Goal: Task Accomplishment & Management: Use online tool/utility

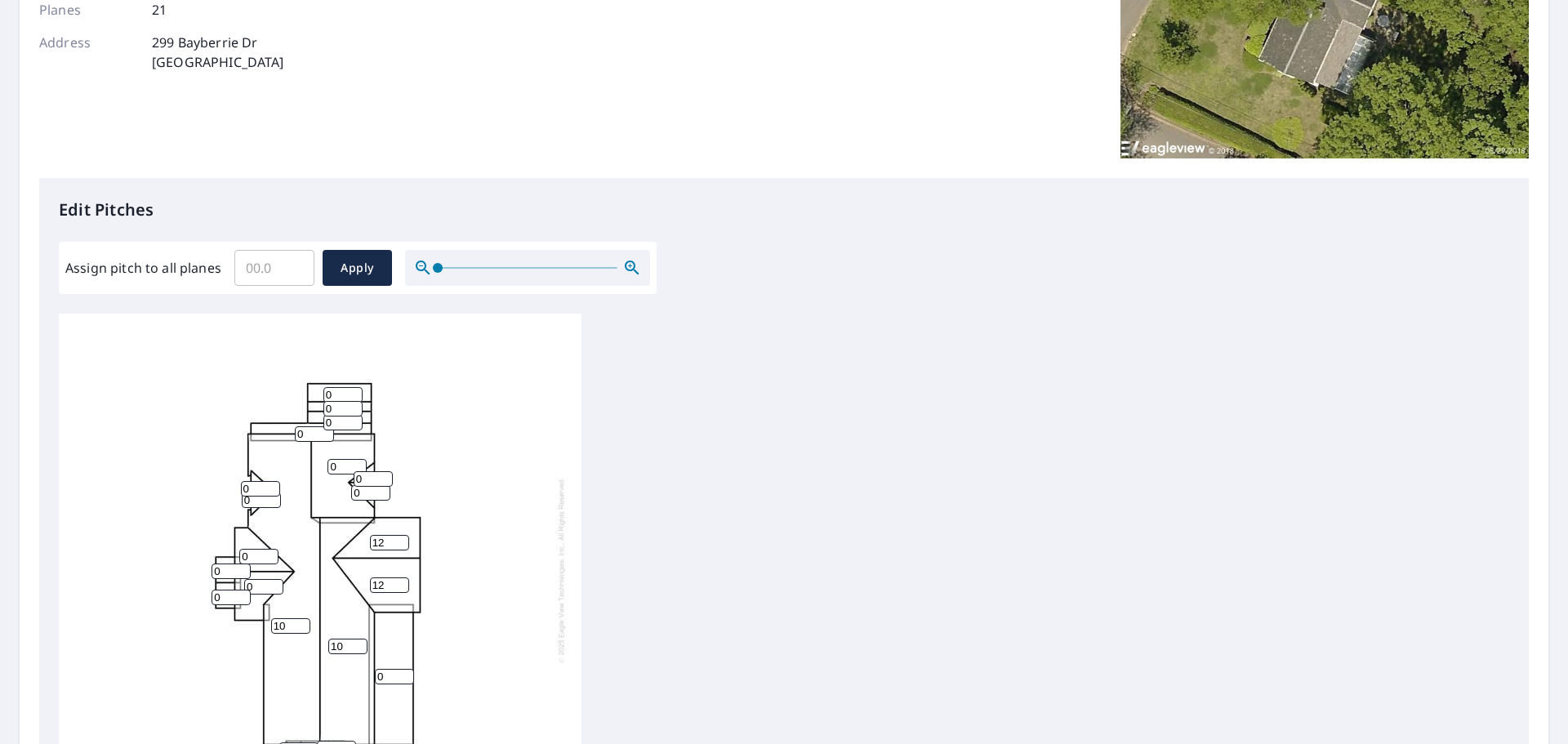
scroll to position [548, 0]
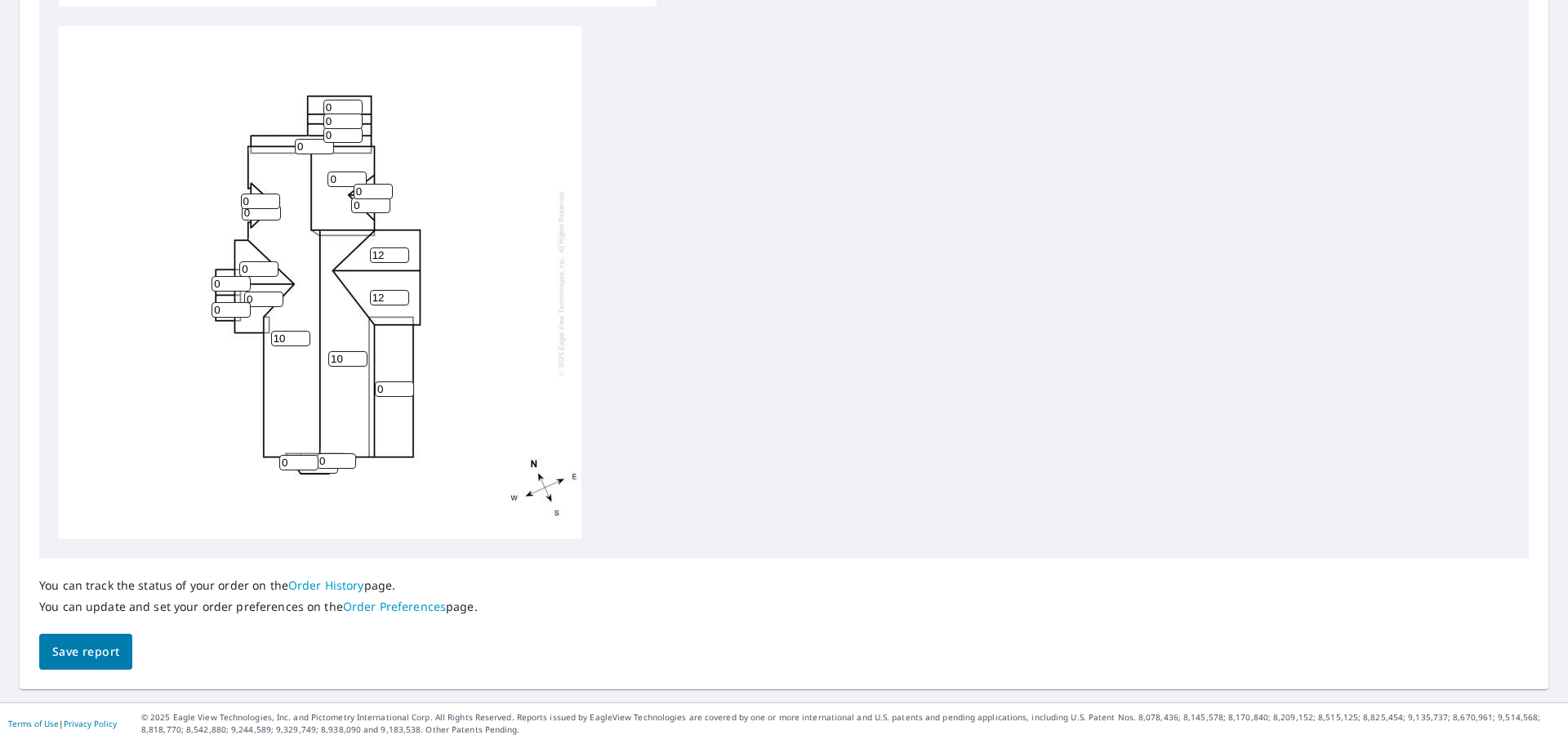
click at [349, 358] on input "10" at bounding box center [348, 359] width 39 height 16
click at [361, 355] on input "11" at bounding box center [348, 359] width 39 height 16
click at [358, 360] on input "10" at bounding box center [348, 359] width 39 height 16
type input "9"
click at [358, 360] on input "9" at bounding box center [348, 359] width 39 height 16
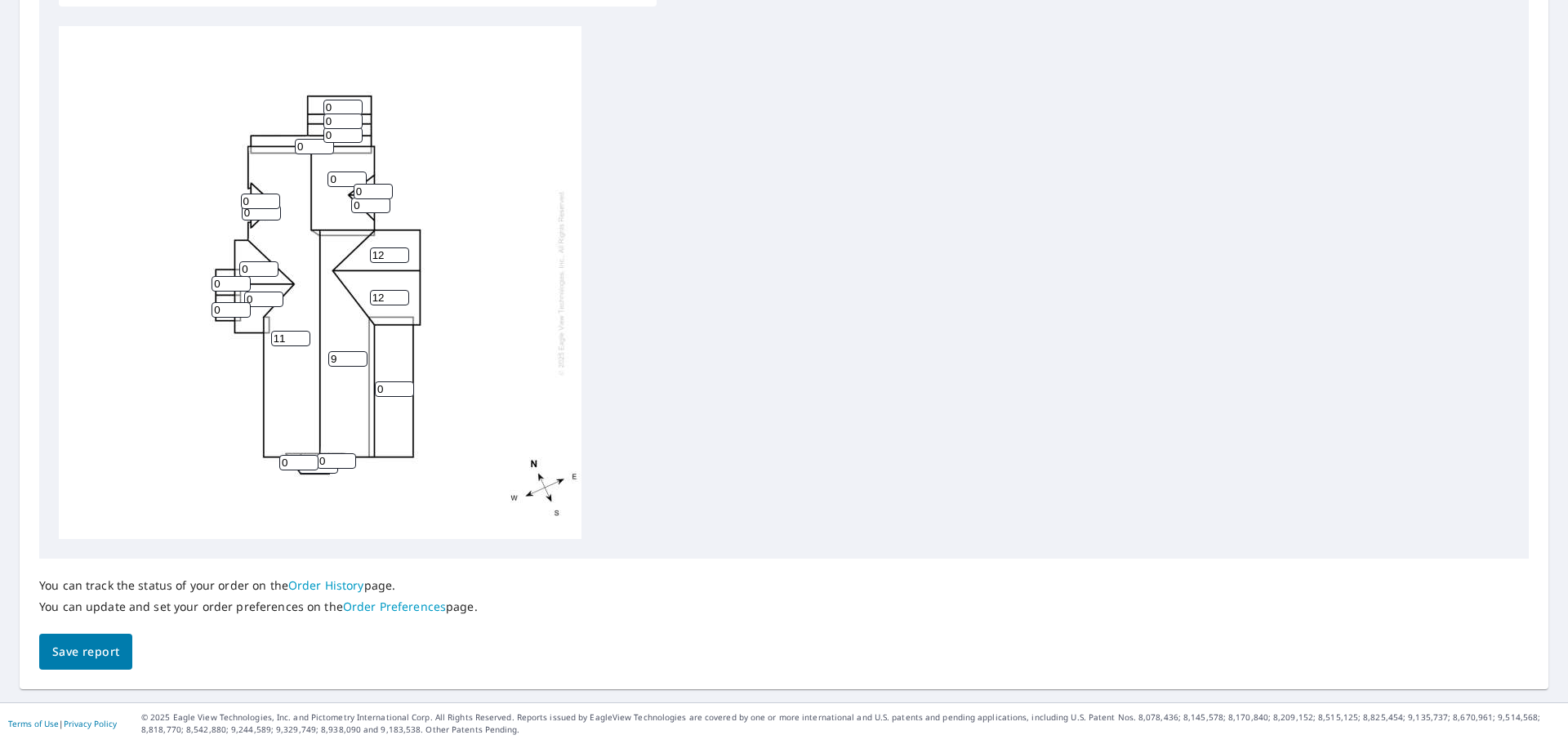
click at [302, 338] on input "11" at bounding box center [291, 339] width 39 height 16
click at [302, 338] on input "12" at bounding box center [291, 339] width 39 height 16
click at [303, 331] on input "12" at bounding box center [291, 339] width 39 height 16
click at [303, 330] on div "12 9 0 0 12 12 0 0 0 0 0 0 0 0 0 0 0 0 0 0 0" at bounding box center [320, 283] width 522 height 512
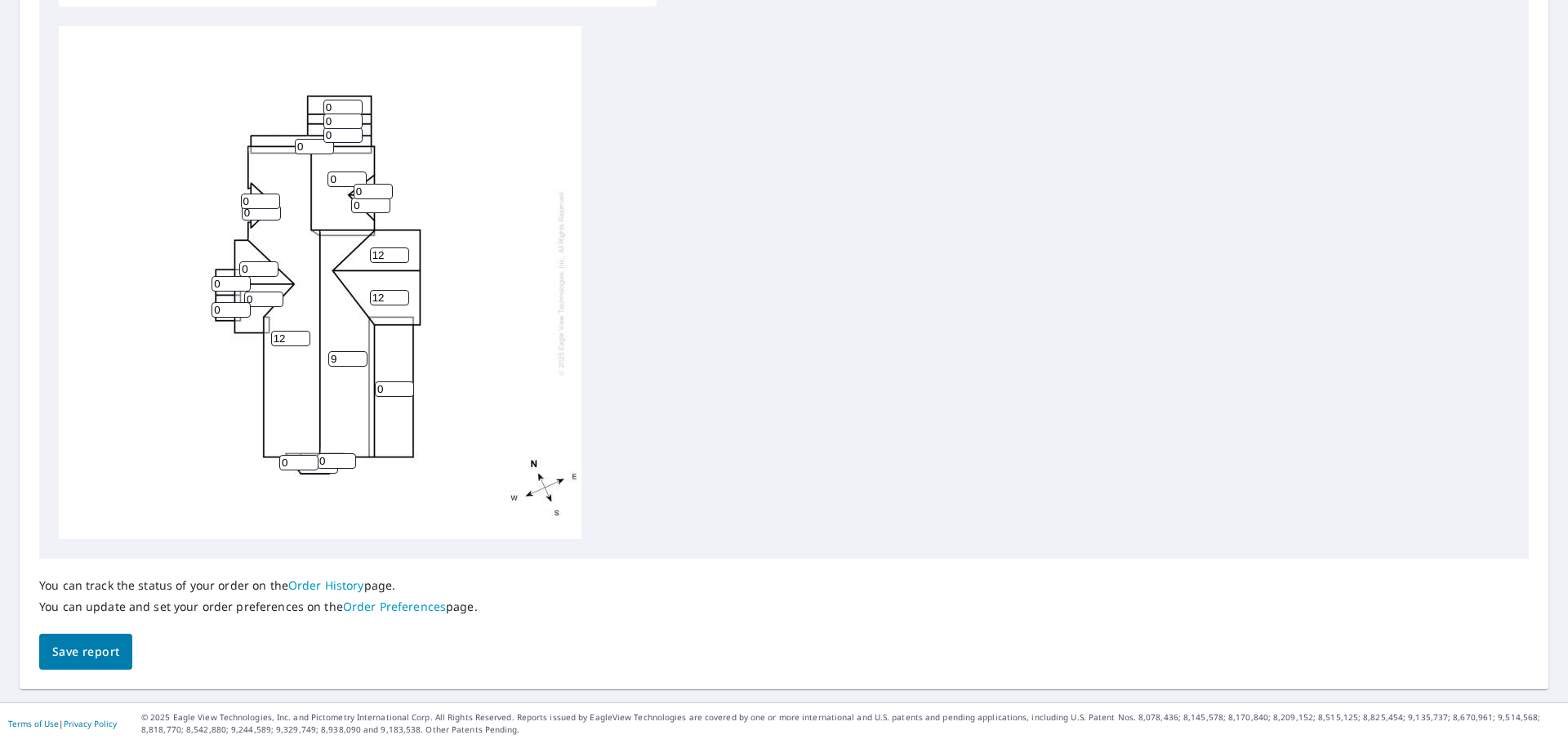
click at [303, 330] on div "12 9 0 0 12 12 0 0 0 0 0 0 0 0 0 0 0 0 0 0 0" at bounding box center [320, 283] width 522 height 512
click at [302, 333] on input "13" at bounding box center [291, 339] width 39 height 16
click at [302, 333] on input "14" at bounding box center [291, 339] width 39 height 16
click at [302, 333] on input "15" at bounding box center [291, 339] width 39 height 16
click at [302, 333] on input "16" at bounding box center [291, 339] width 39 height 16
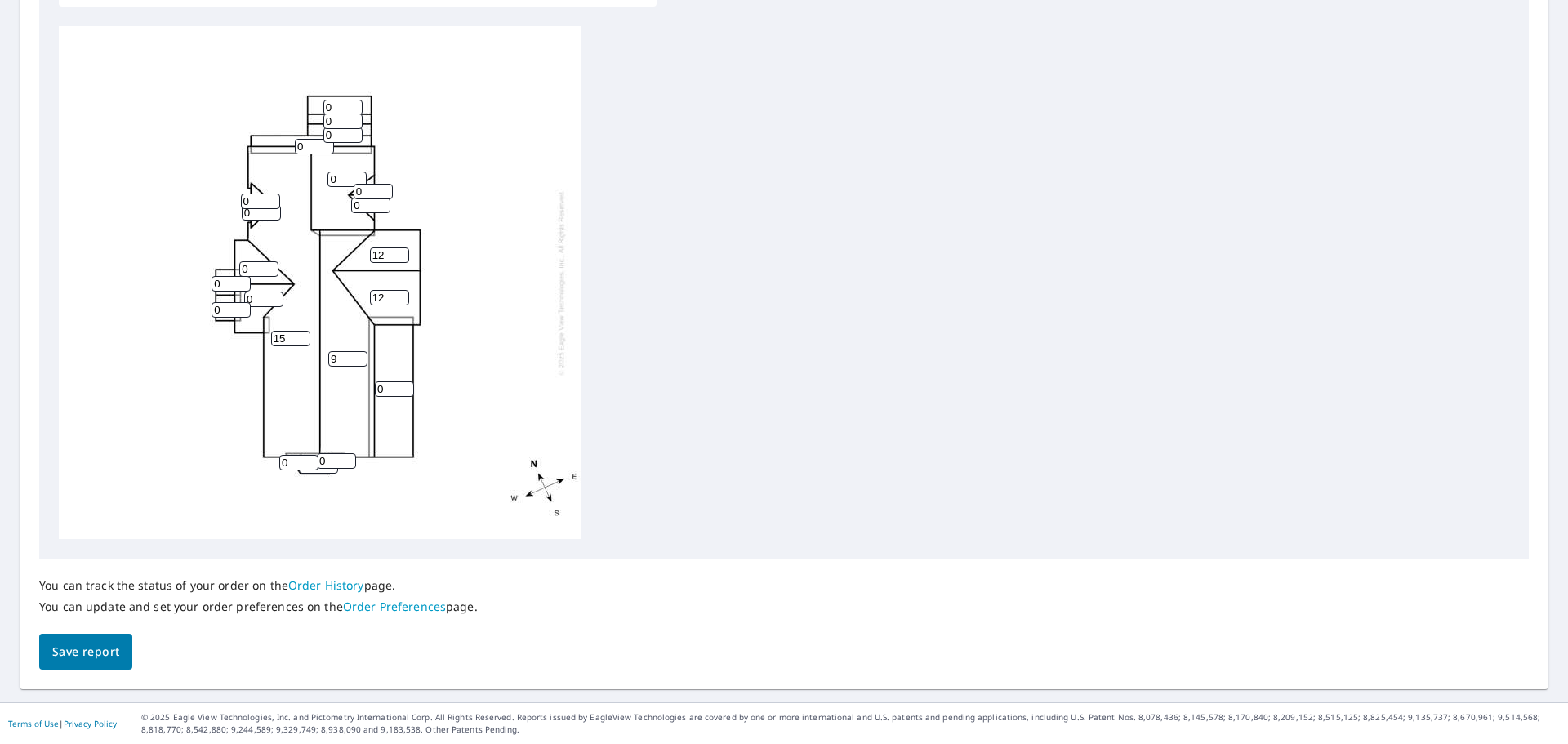
click at [303, 339] on input "15" at bounding box center [291, 339] width 39 height 16
click at [303, 339] on input "14" at bounding box center [291, 339] width 39 height 16
click at [303, 339] on input "13" at bounding box center [291, 339] width 39 height 16
click at [303, 339] on input "12" at bounding box center [291, 339] width 39 height 16
click at [303, 339] on input "11" at bounding box center [291, 339] width 39 height 16
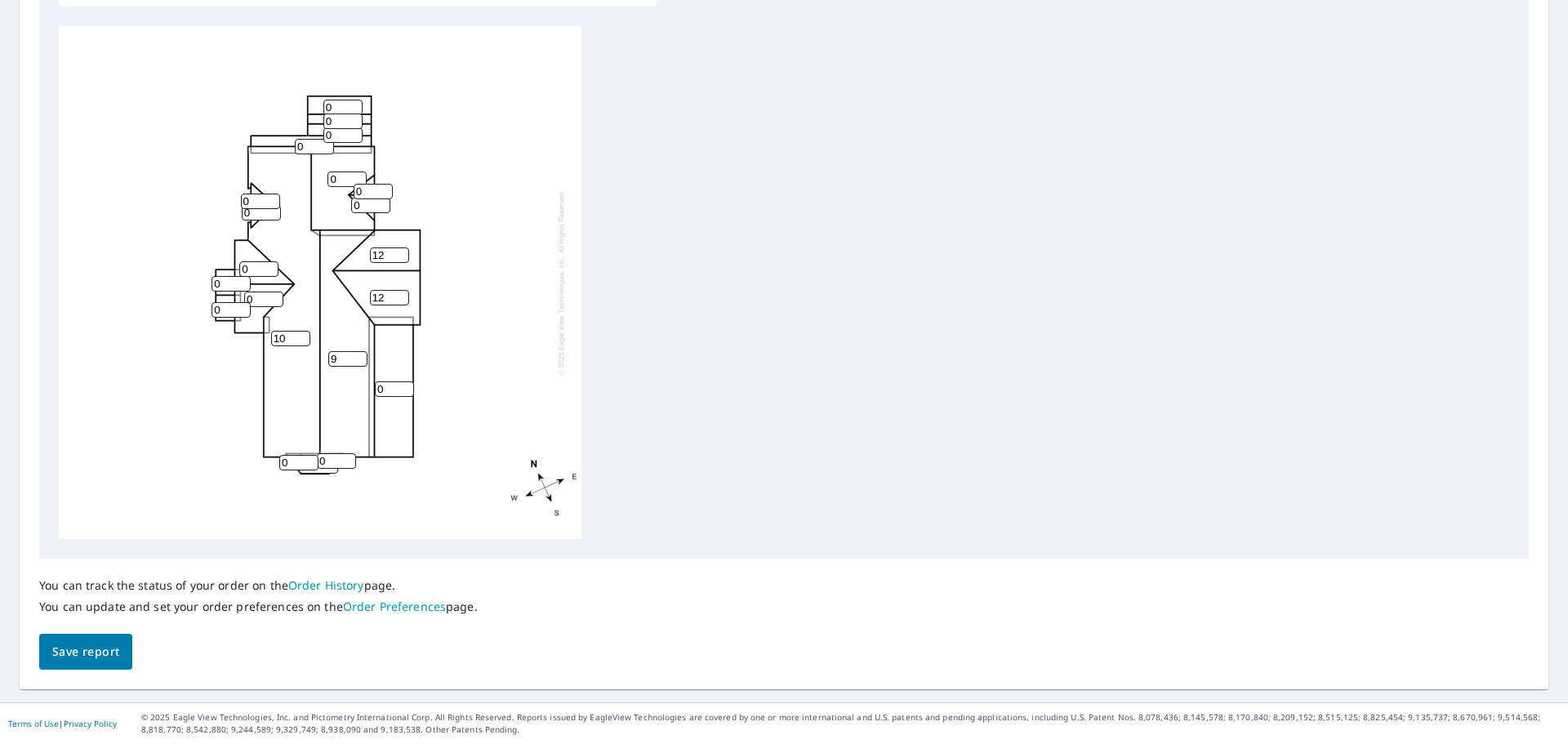
click at [303, 339] on input "10" at bounding box center [291, 339] width 39 height 16
type input "9"
click at [303, 339] on input "9" at bounding box center [291, 339] width 39 height 16
click at [257, 264] on input "0" at bounding box center [259, 269] width 39 height 16
click at [268, 269] on input "0" at bounding box center [259, 269] width 39 height 16
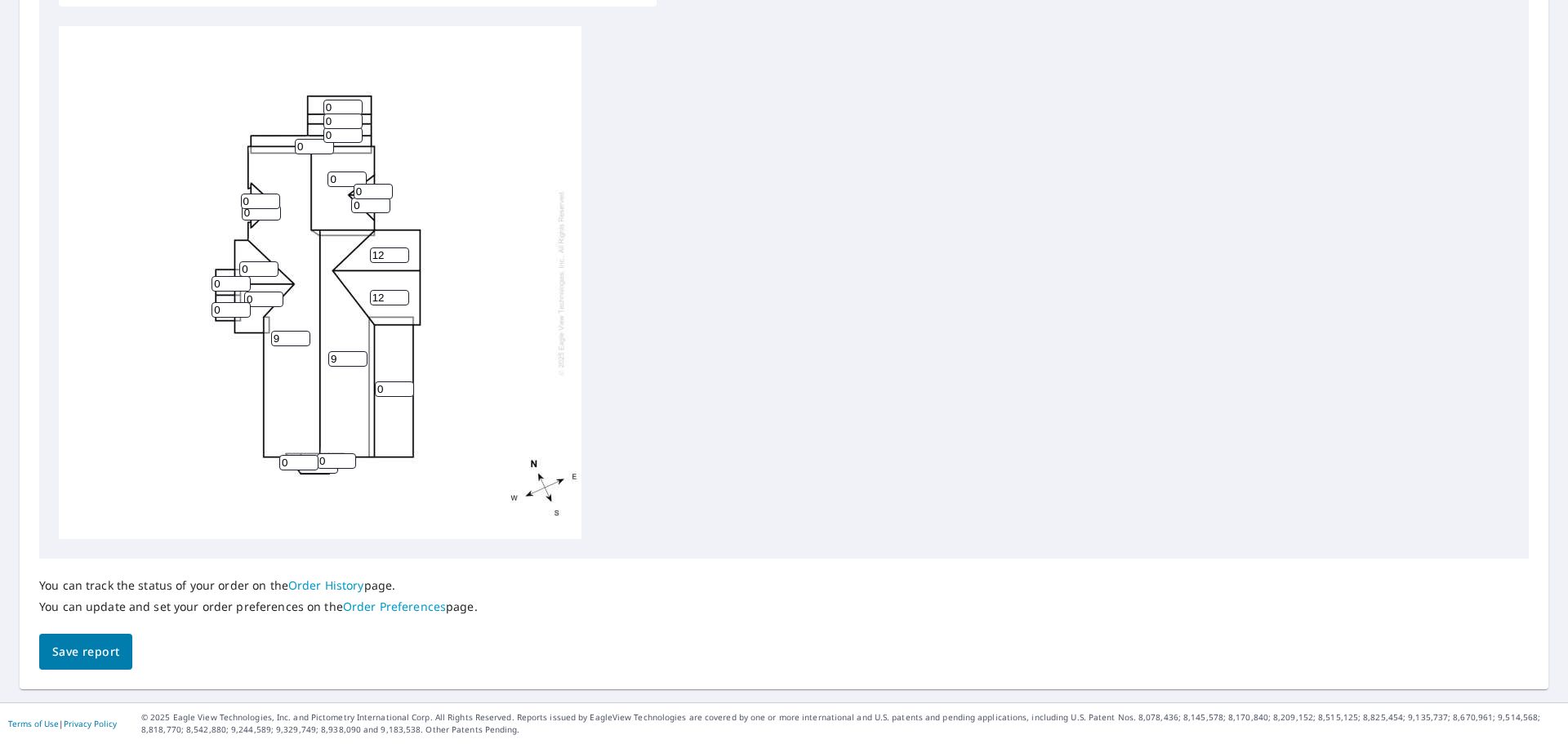
click at [268, 269] on input "0" at bounding box center [259, 269] width 39 height 16
click at [271, 261] on input "0" at bounding box center [259, 269] width 39 height 16
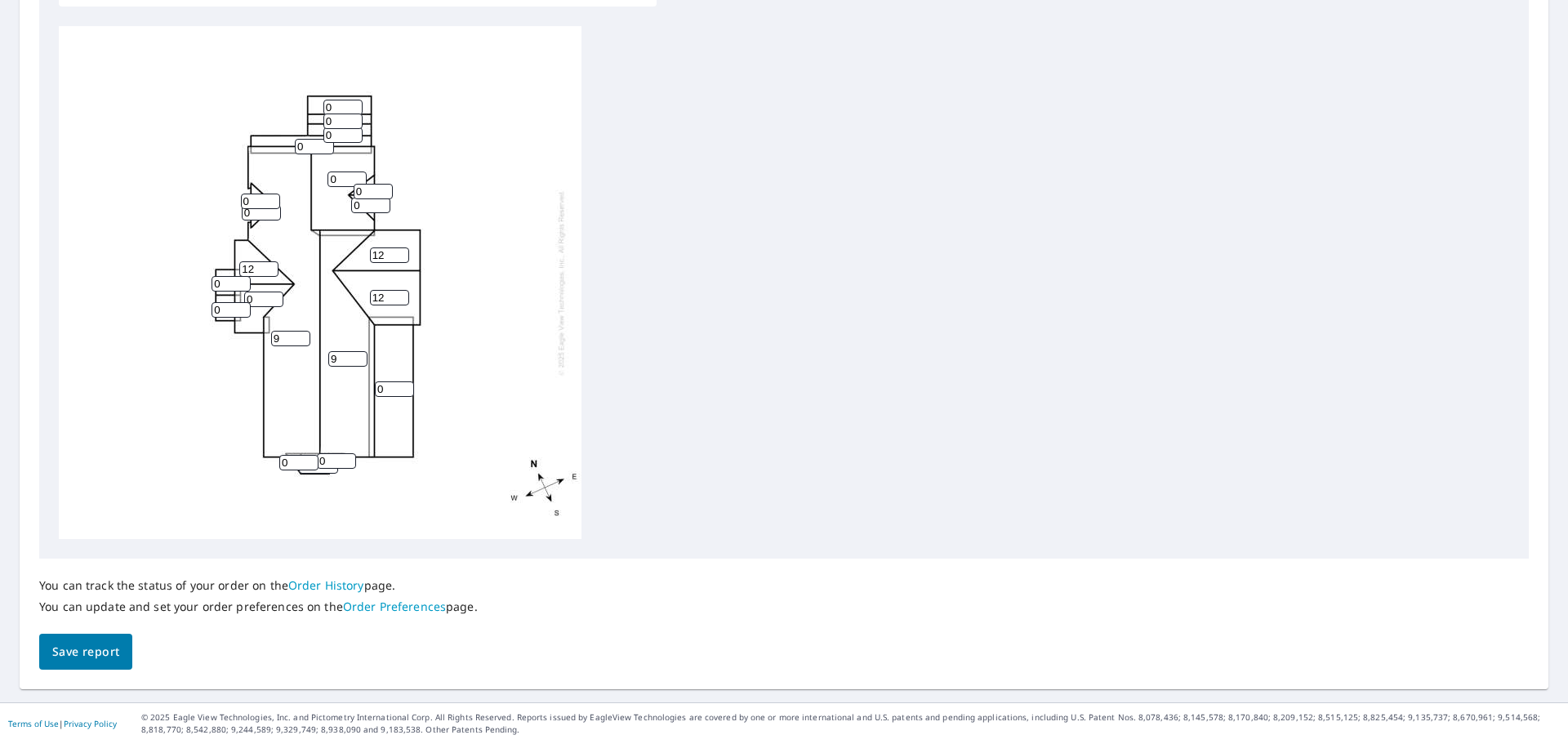
type input "12"
click at [262, 296] on input "0" at bounding box center [264, 300] width 39 height 16
drag, startPoint x: 262, startPoint y: 296, endPoint x: 242, endPoint y: 295, distance: 20.0
click at [242, 295] on div "9 9 0 0 12 12 0 0 12 0 0 0 0 0 0 0 0 0 0 0 0" at bounding box center [320, 283] width 522 height 512
type input "12"
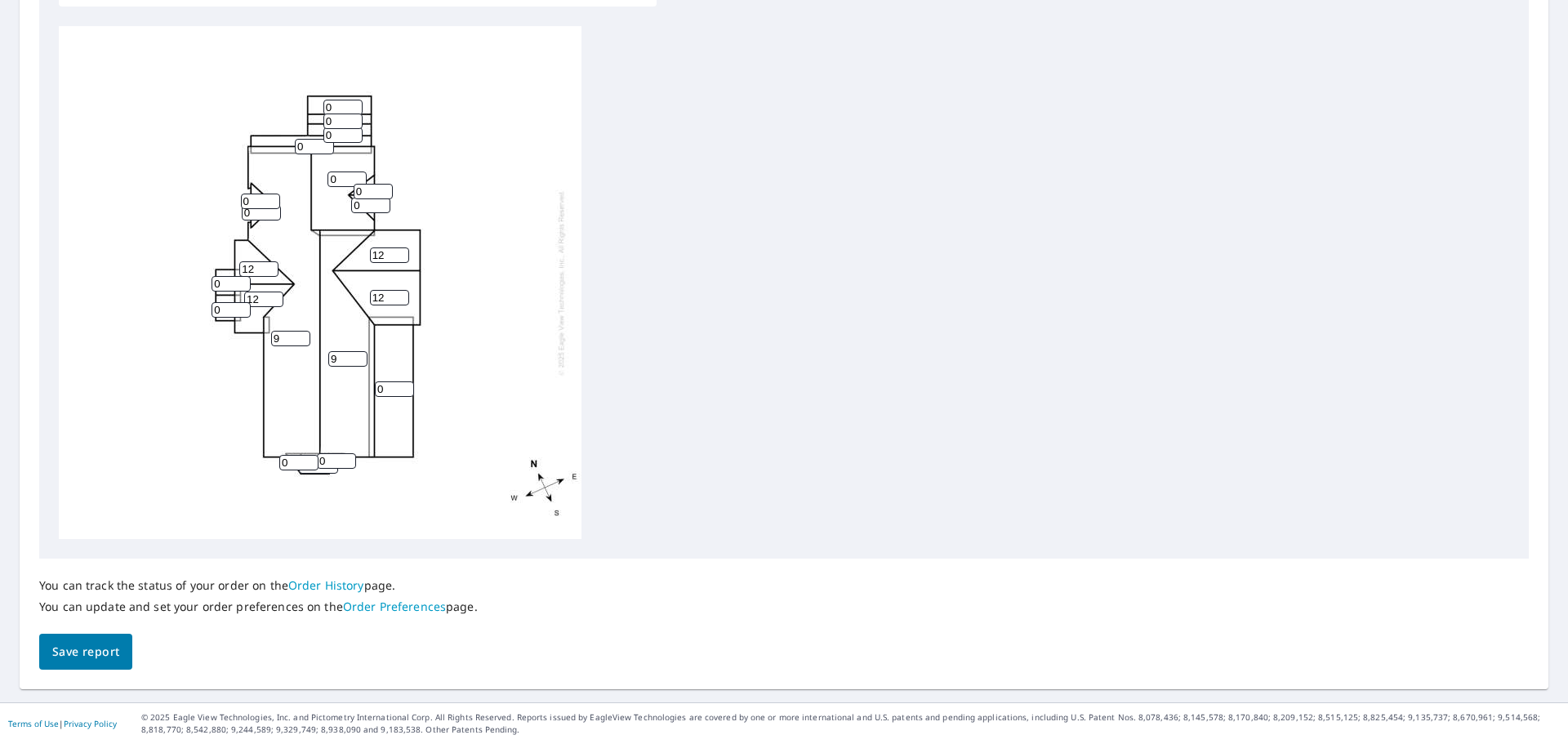
click at [311, 291] on div "9 9 0 0 12 12 0 12 12 0 0 0 0 0 0 0 0 0 0 0 0" at bounding box center [320, 283] width 522 height 512
click at [306, 148] on input "0" at bounding box center [314, 147] width 39 height 16
click at [326, 148] on input "0" at bounding box center [314, 147] width 39 height 16
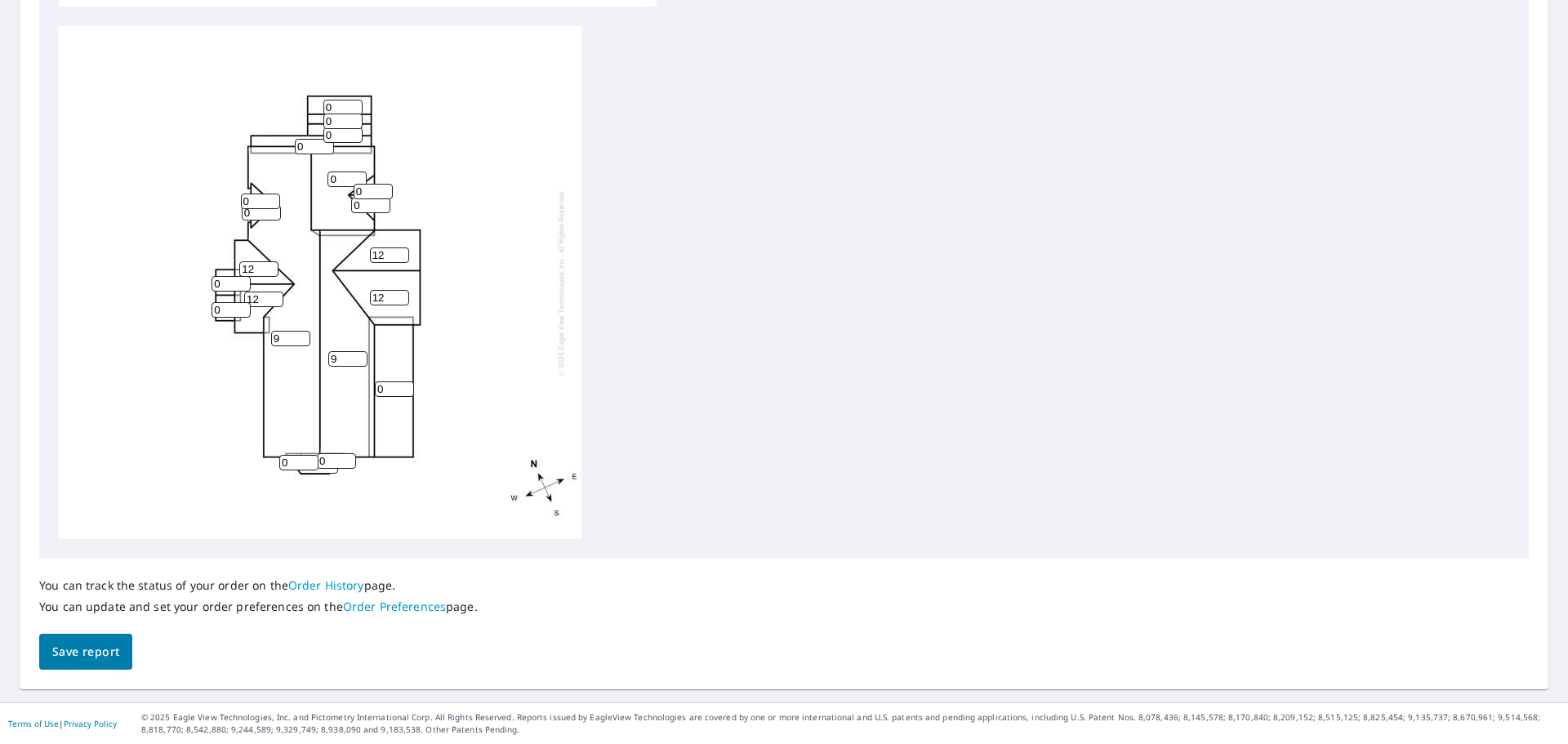
click at [326, 148] on input "0" at bounding box center [314, 147] width 39 height 16
click at [326, 140] on input "0" at bounding box center [343, 135] width 39 height 16
drag, startPoint x: 307, startPoint y: 143, endPoint x: 291, endPoint y: 146, distance: 16.3
click at [291, 146] on div "9 9 0 0 12 12 0 12 12 0 0 0 0 0 0 0 0 0 0 0 0" at bounding box center [320, 283] width 522 height 512
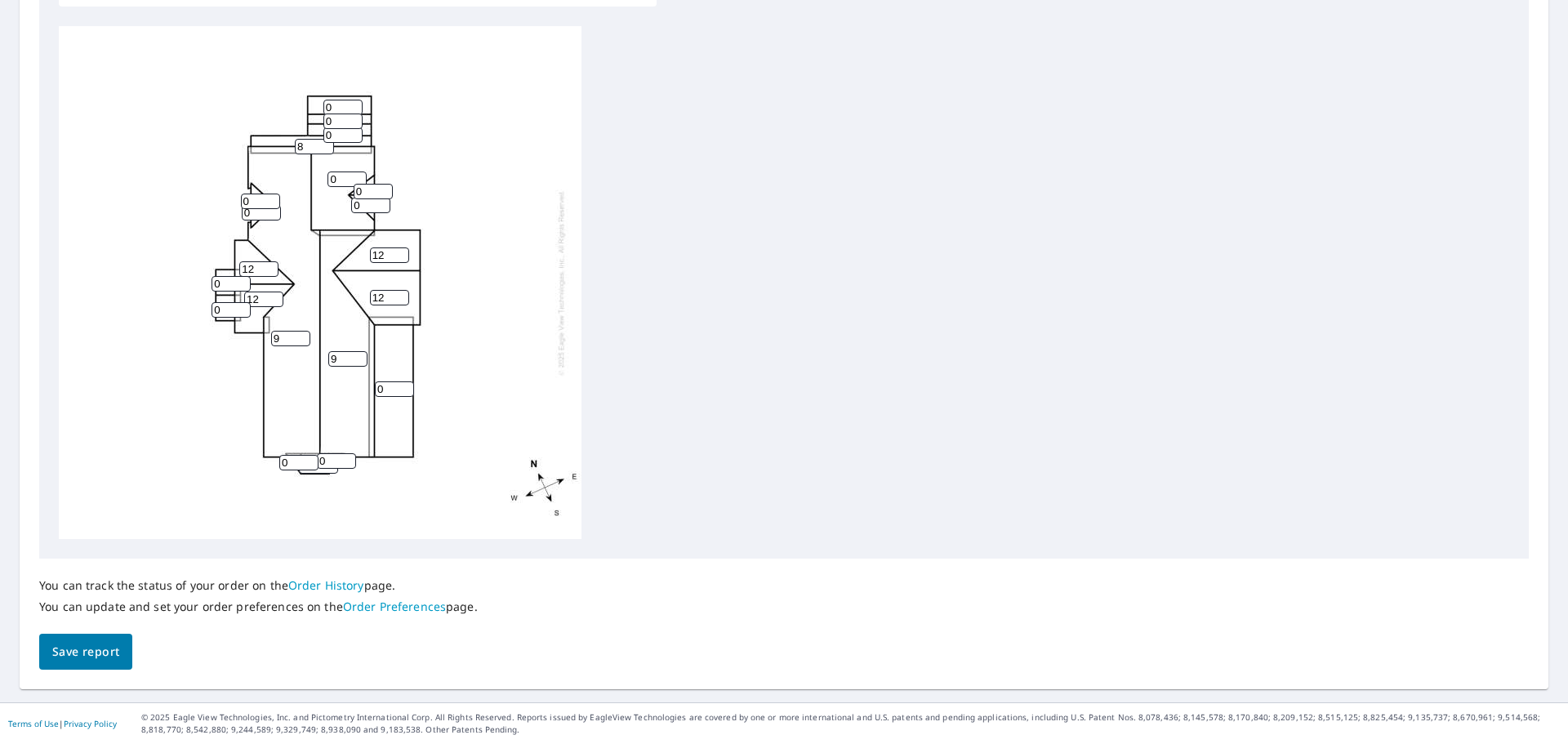
type input "8"
click at [637, 259] on div "9 9 0 0 12 12 8 12 12 0 0 0 0 0 0 0 0 0 0 0 0" at bounding box center [784, 283] width 1451 height 512
drag, startPoint x: 339, startPoint y: 131, endPoint x: 320, endPoint y: 134, distance: 19.2
click at [320, 134] on div "9 9 0 0 12 12 8 12 12 0 0 0 0 0 0 0 0 0 0 0 0" at bounding box center [320, 283] width 522 height 512
type input "8"
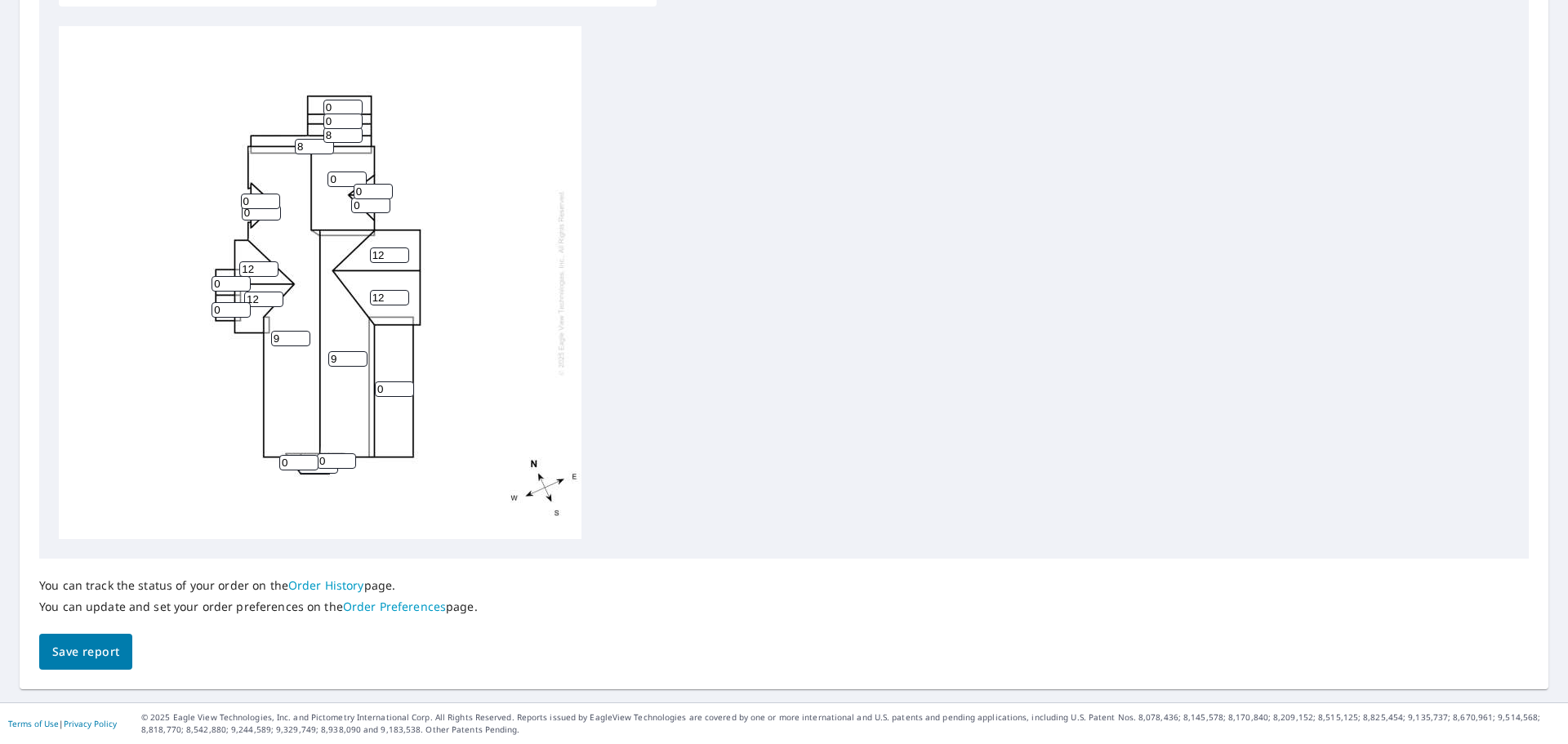
click at [560, 165] on div "9 9 0 0 12 12 8 12 12 0 8 0 0 0 0 0 0 0 0 0 0" at bounding box center [320, 283] width 522 height 512
drag, startPoint x: 228, startPoint y: 304, endPoint x: 204, endPoint y: 309, distance: 24.5
click at [204, 309] on div "9 9 0 0 12 12 8 12 12 0 8 0 0 0 0 0 0 0 0 0 0" at bounding box center [320, 283] width 522 height 512
type input "10"
drag, startPoint x: 222, startPoint y: 280, endPoint x: 191, endPoint y: 285, distance: 31.4
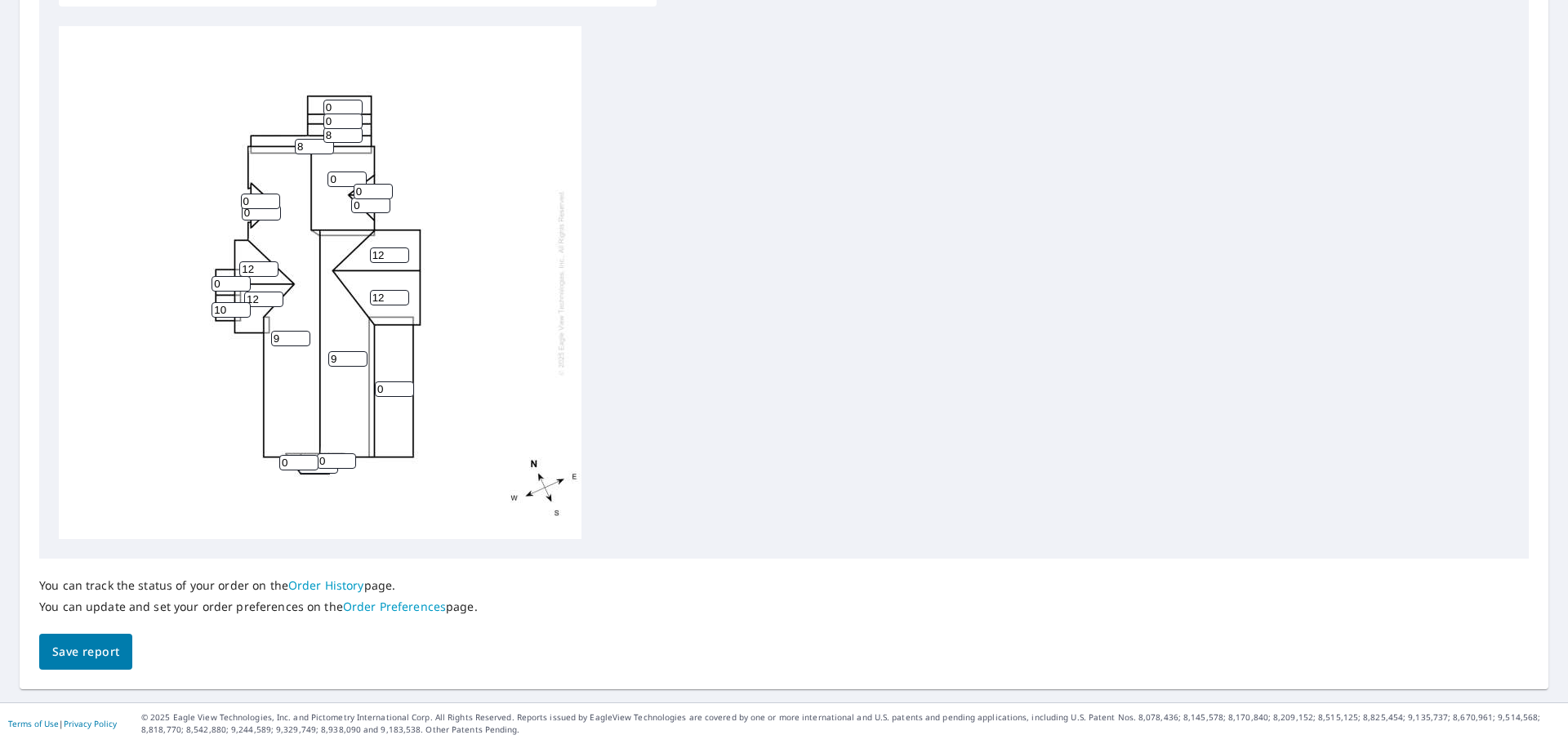
click at [191, 285] on div "9 9 0 0 12 12 8 12 12 0 8 10 0 0 0 0 0 0 0 0 0" at bounding box center [320, 283] width 522 height 512
type input "10"
click at [548, 126] on div "9 9 0 0 12 12 8 12 12 0 8 10 10 0 0 0 0 0 0 0 0" at bounding box center [320, 283] width 522 height 512
drag, startPoint x: 261, startPoint y: 300, endPoint x: 249, endPoint y: 298, distance: 12.2
click at [249, 298] on input "12" at bounding box center [264, 300] width 39 height 16
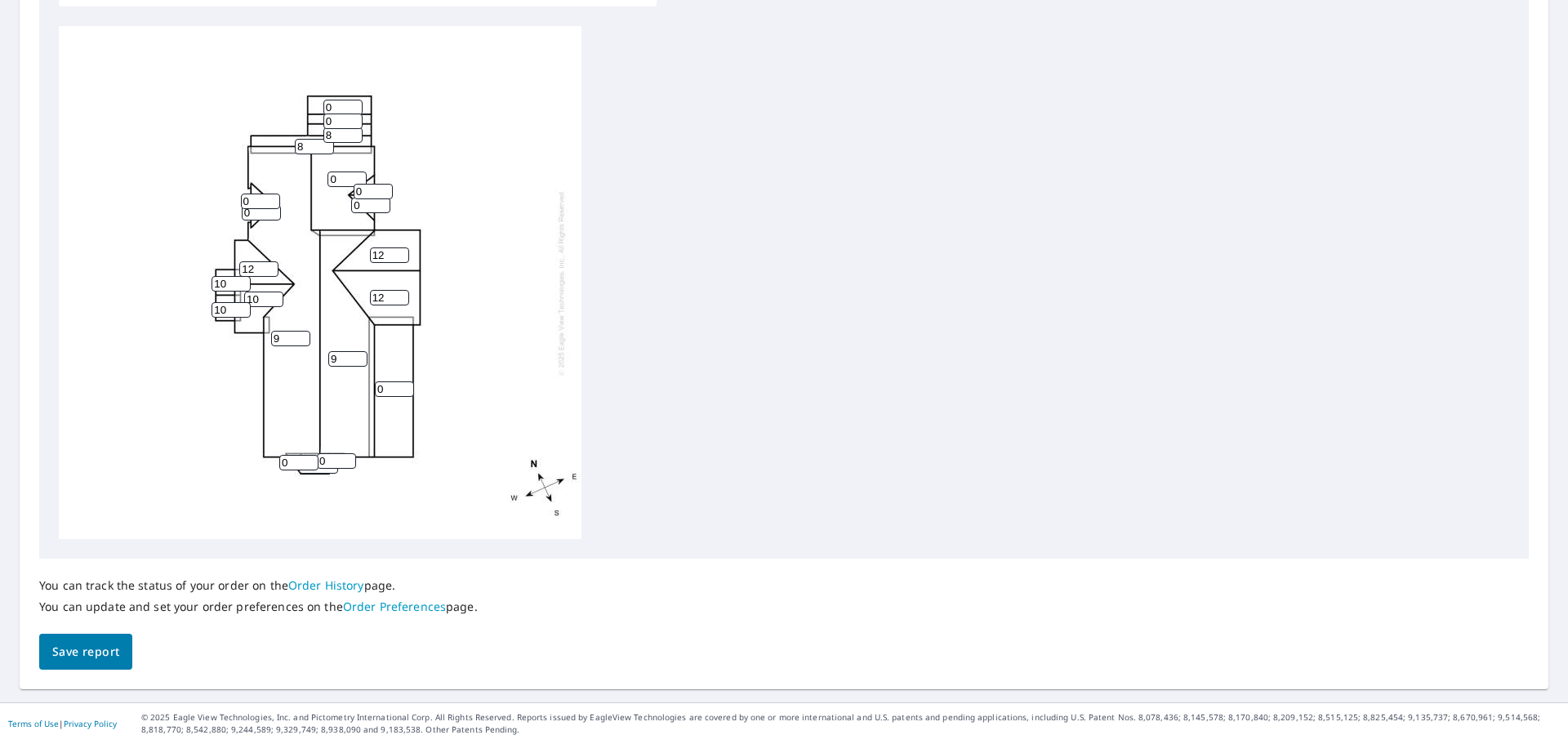
type input "10"
drag, startPoint x: 260, startPoint y: 264, endPoint x: 194, endPoint y: 269, distance: 66.2
click at [194, 269] on div "9 9 0 0 12 12 8 10 12 0 8 10 10 0 0 0 0 0 0 0 0" at bounding box center [320, 283] width 522 height 512
type input "10"
click at [326, 116] on input "0" at bounding box center [343, 121] width 39 height 16
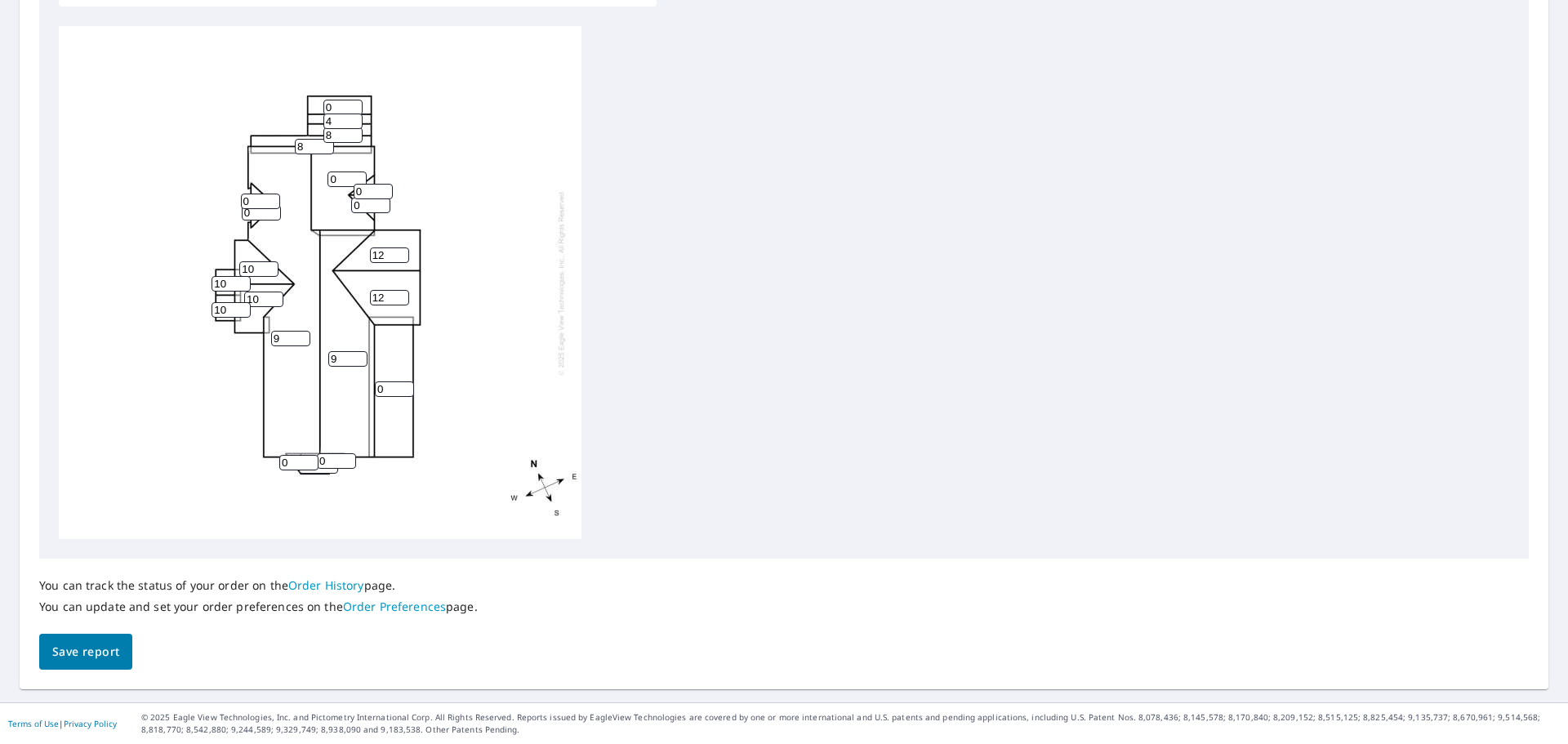
type input "4"
drag, startPoint x: 345, startPoint y: 99, endPoint x: 322, endPoint y: 100, distance: 23.0
click at [322, 100] on div "9 9 0 0 12 12 8 10 10 0 8 10 10 4 0 0 0 0 0 0 0" at bounding box center [320, 283] width 522 height 512
drag, startPoint x: 332, startPoint y: 102, endPoint x: 314, endPoint y: 105, distance: 18.2
click at [314, 105] on div "9 9 0 0 12 12 8 10 10 0 8 10 10 4 0 0 0 0 0 0 0" at bounding box center [320, 283] width 522 height 512
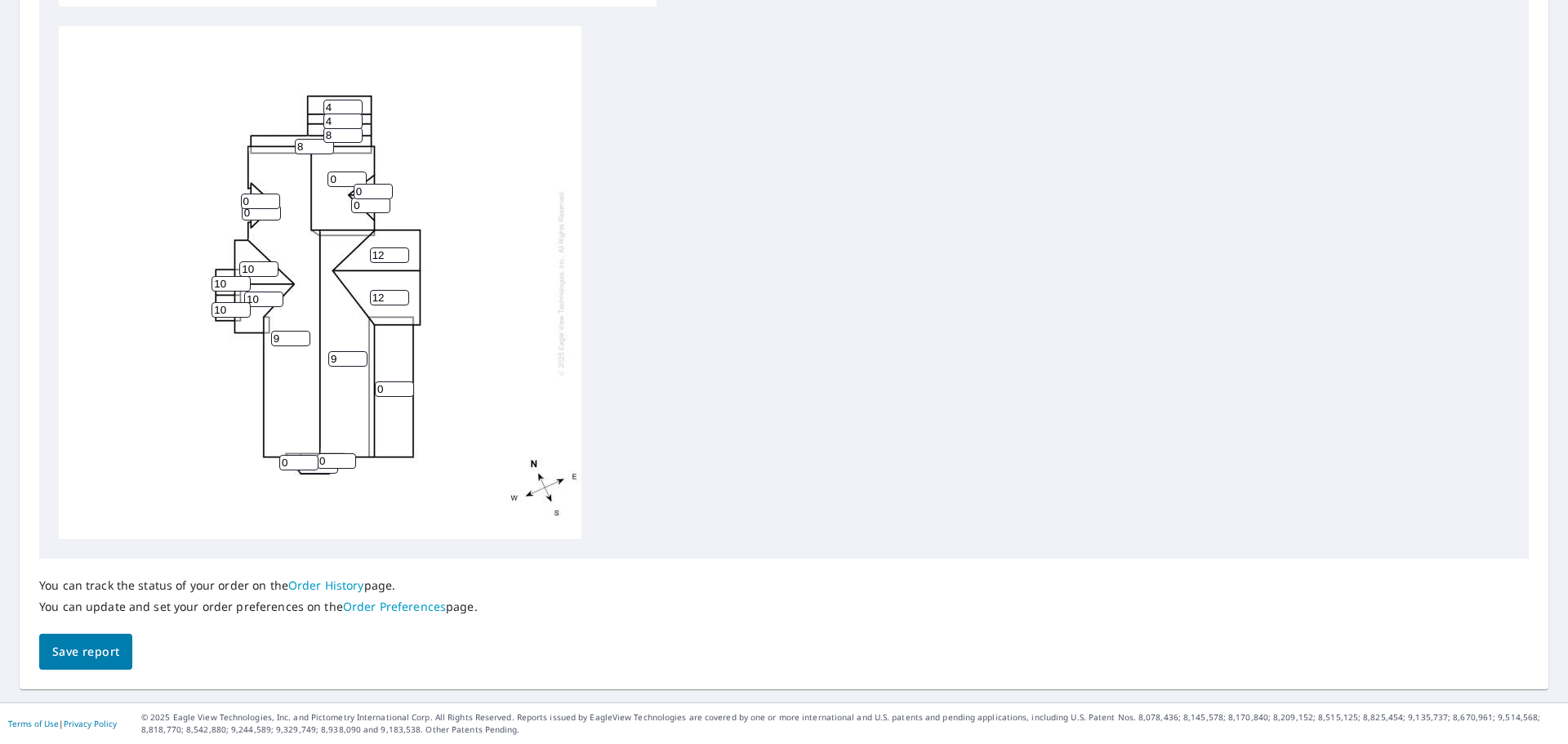
type input "4"
click at [541, 255] on div "9 9 0 0 12 12 8 10 10 4 8 10 10 4 0 0 0 0 0 0 0" at bounding box center [320, 283] width 522 height 512
click at [361, 205] on input "0" at bounding box center [371, 206] width 39 height 16
drag, startPoint x: 370, startPoint y: 207, endPoint x: 342, endPoint y: 207, distance: 28.0
click at [342, 207] on div "9 9 0 0 12 12 8 10 10 4 8 10 10 4 0 012 0 0 0 0 0" at bounding box center [320, 283] width 522 height 512
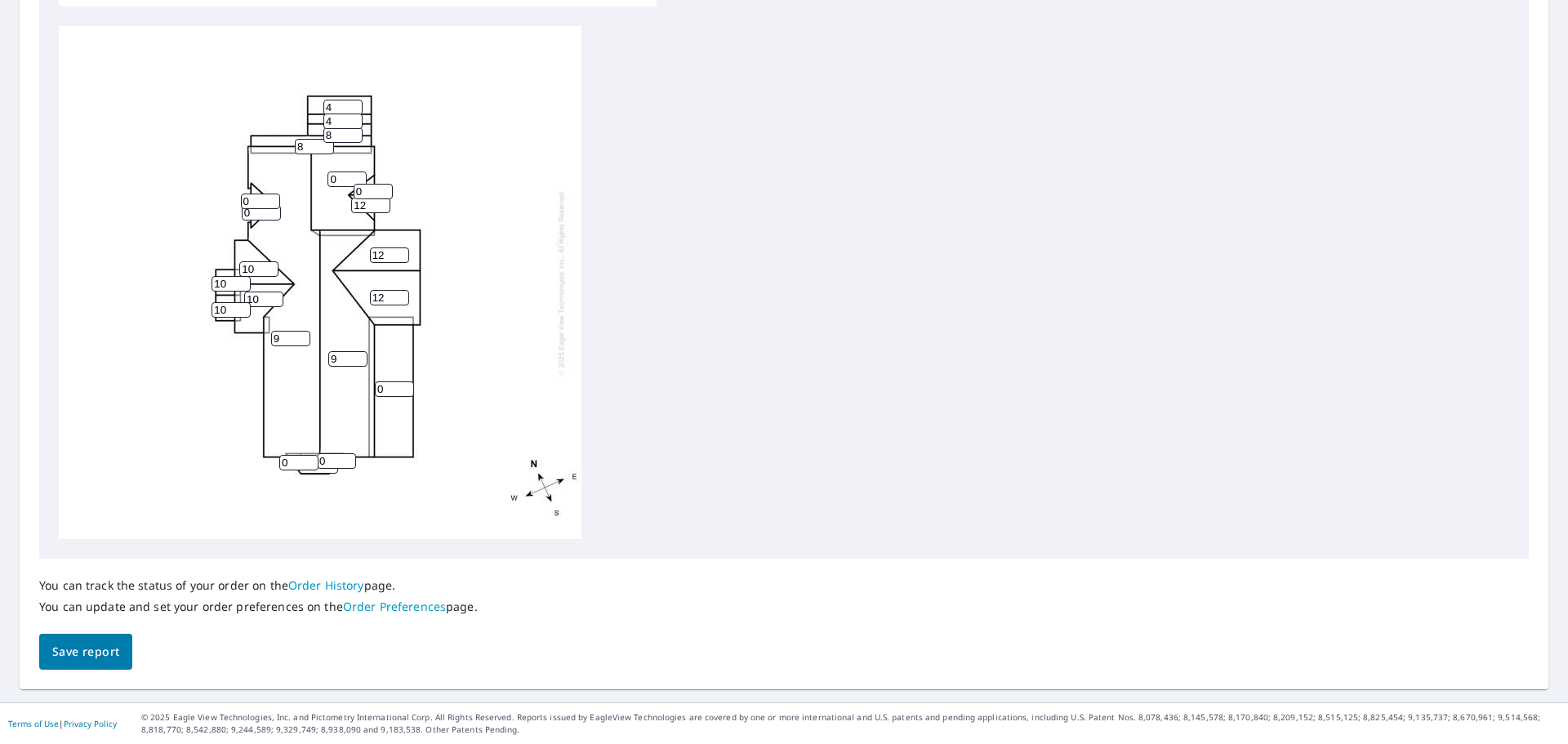
type input "12"
drag, startPoint x: 368, startPoint y: 187, endPoint x: 351, endPoint y: 185, distance: 17.1
click at [351, 185] on div "9 9 0 0 12 12 8 10 10 4 8 10 10 4 0 12 0 0 0 0 0" at bounding box center [320, 283] width 522 height 512
type input "12"
drag, startPoint x: 343, startPoint y: 178, endPoint x: 324, endPoint y: 178, distance: 19.0
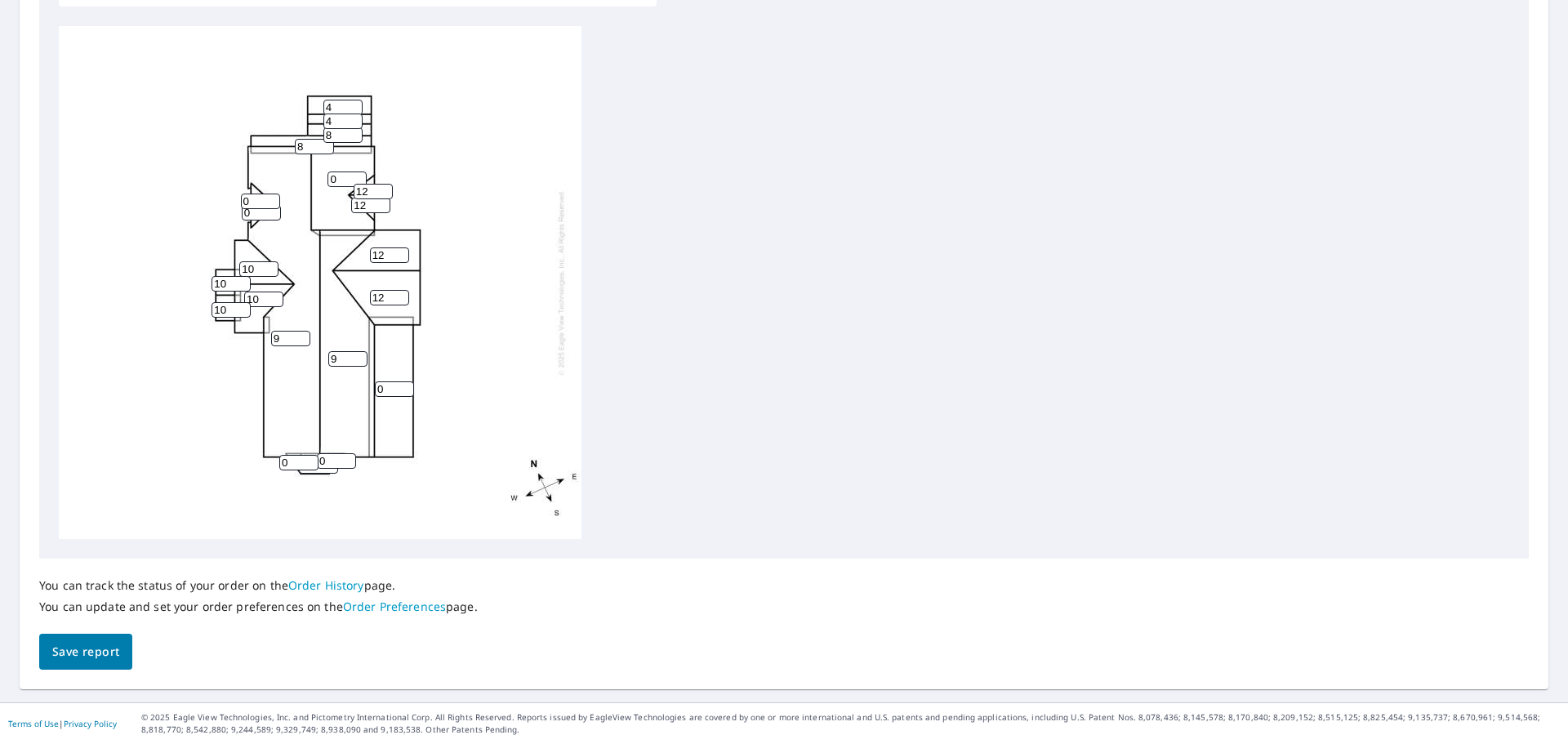
click at [324, 178] on div "9 9 0 0 12 12 8 10 10 4 8 10 10 4 0 12 0 0 12 0 0" at bounding box center [320, 283] width 522 height 512
type input "9"
click at [472, 412] on div "9 9 0 9 12 12 8 10 10 4 8 10 10 4 0 12 0 0 12 0 0" at bounding box center [320, 283] width 522 height 512
drag, startPoint x: 388, startPoint y: 389, endPoint x: 372, endPoint y: 389, distance: 16.0
click at [372, 389] on div "9 9 0 9 12 12 8 10 10 4 8 10 10 4 0 12 0 0 12 0 0" at bounding box center [320, 283] width 522 height 512
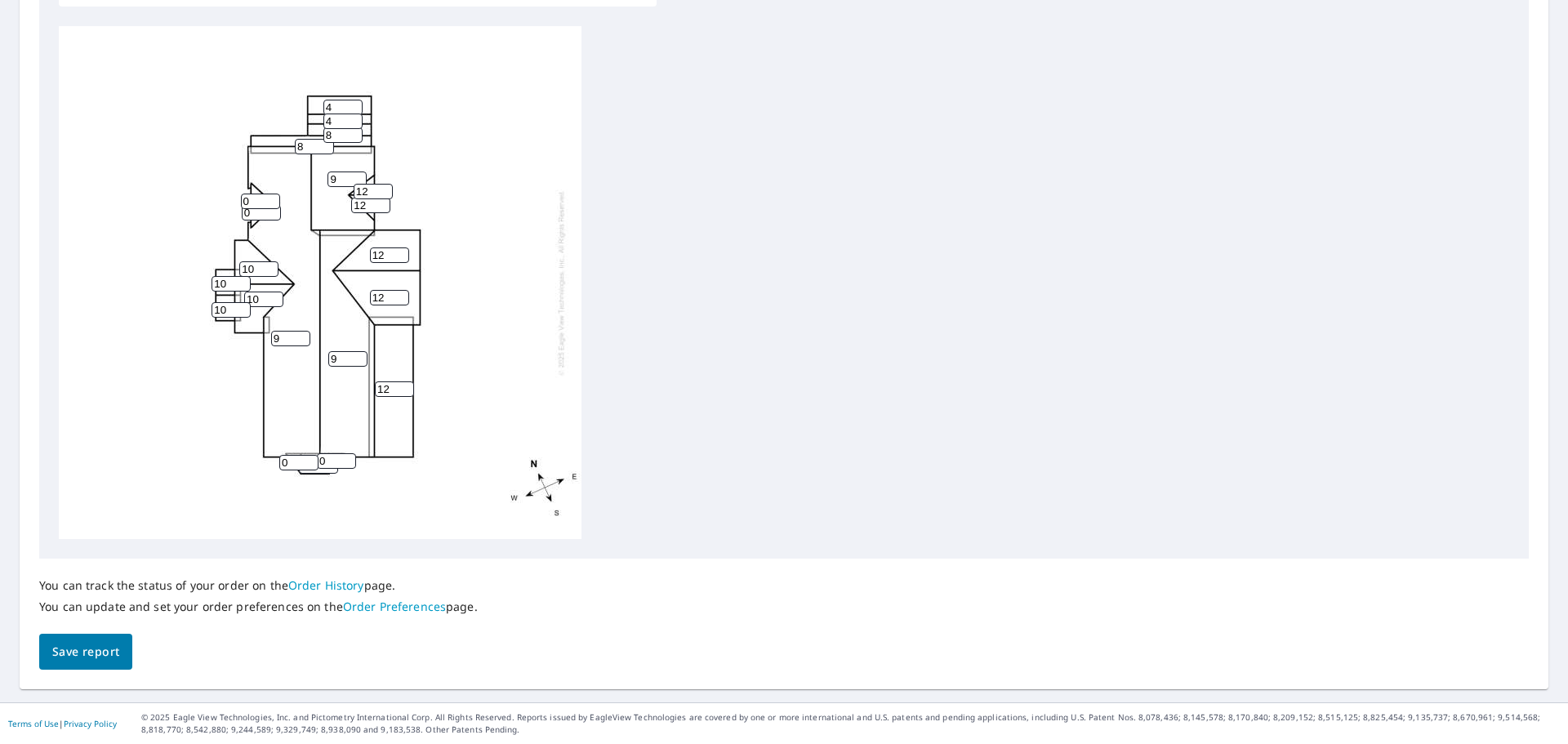
type input "12"
click at [457, 410] on div "9 9 12 9 12 12 8 10 10 4 8 10 10 4 0 12 0 0 12 0 0" at bounding box center [320, 283] width 522 height 512
click at [339, 398] on div "9 9 12 9 12 12 8 10 10 4 8 10 10 4 0 12 0 0 12 0 0" at bounding box center [320, 283] width 522 height 512
click at [532, 261] on div "9 9 12 9 12 12 8 10 10 4 8 10 10 4 0 12 0 0 12 0 0" at bounding box center [320, 283] width 522 height 512
click at [95, 650] on span "Save report" at bounding box center [86, 651] width 67 height 21
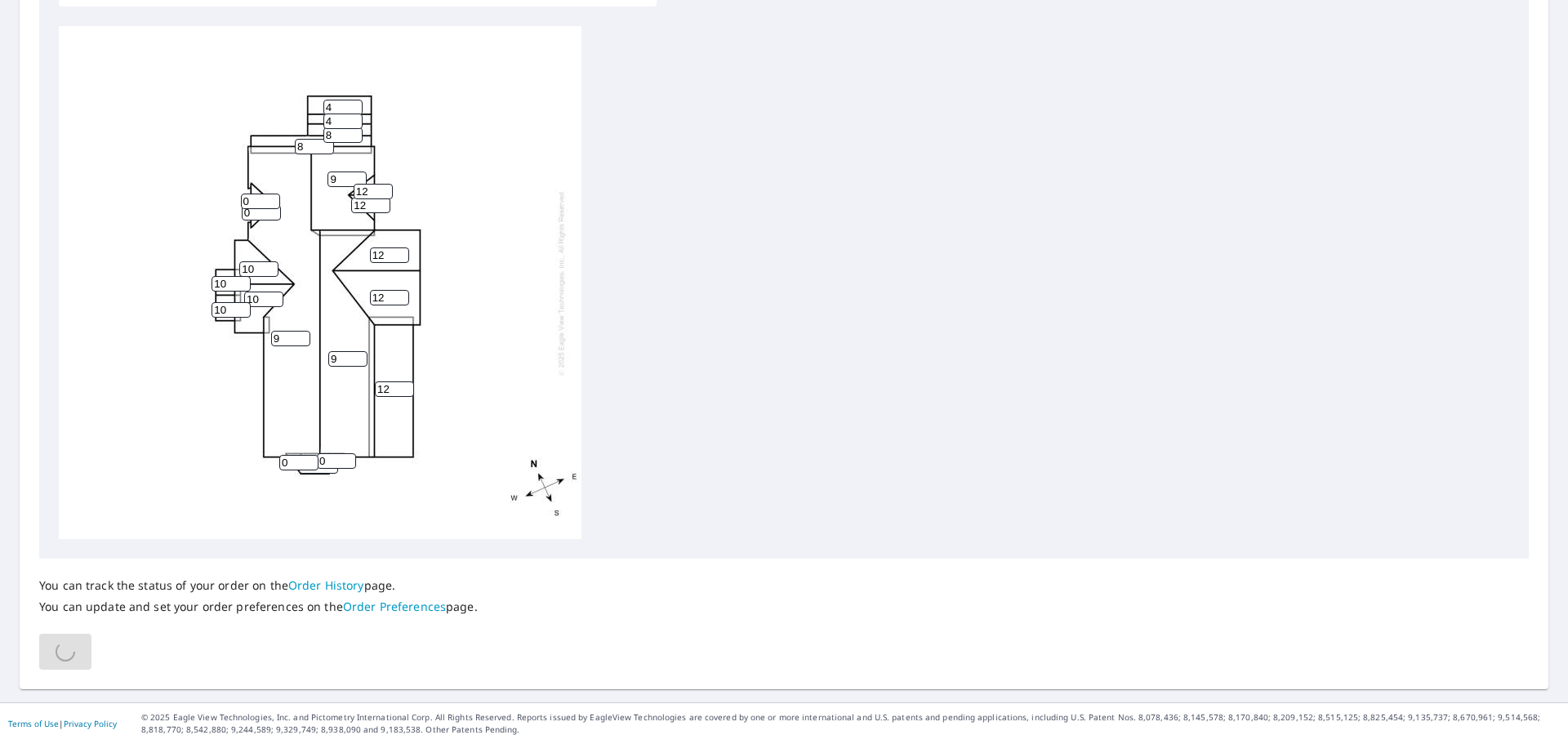
click at [242, 214] on input "0" at bounding box center [261, 213] width 39 height 16
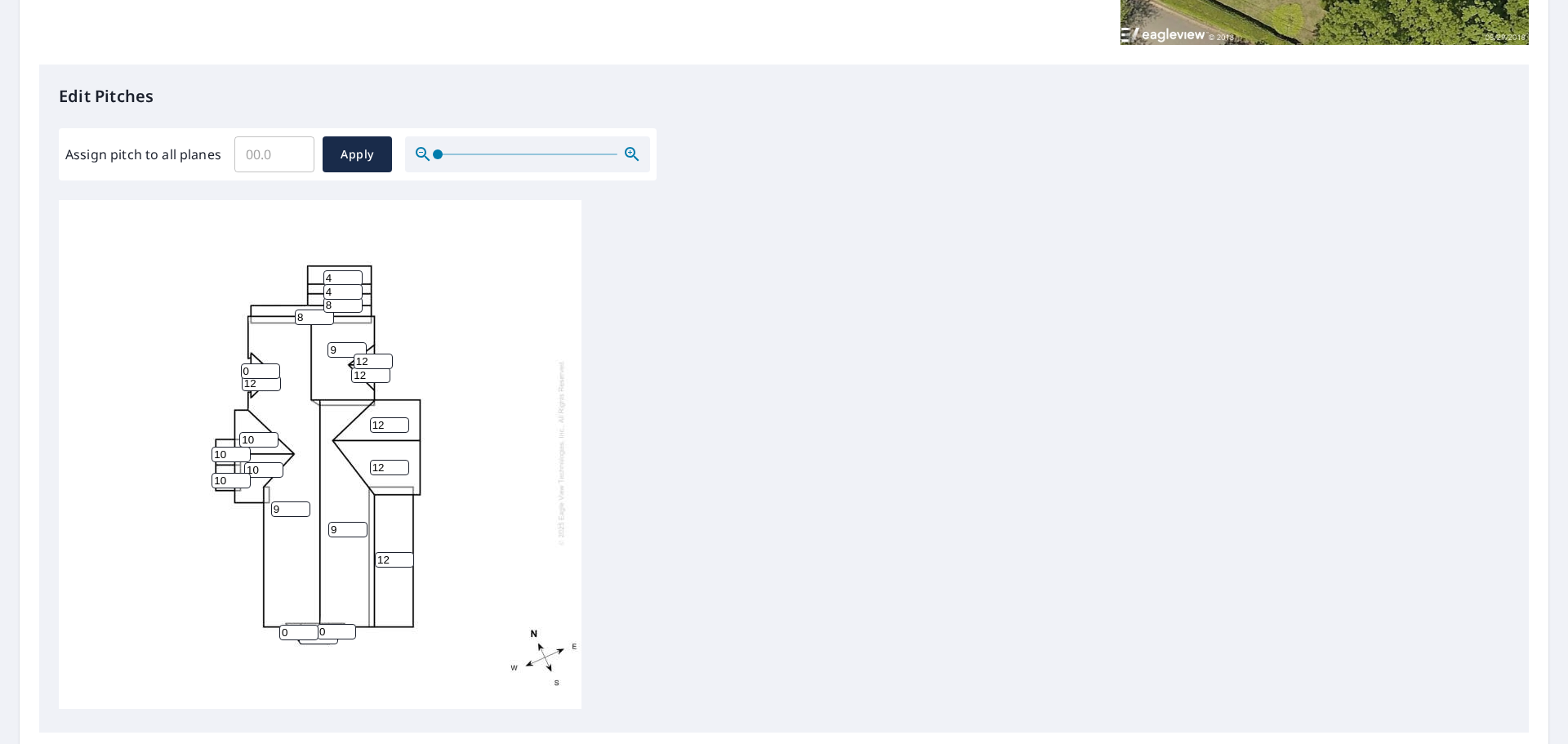
scroll to position [524, 0]
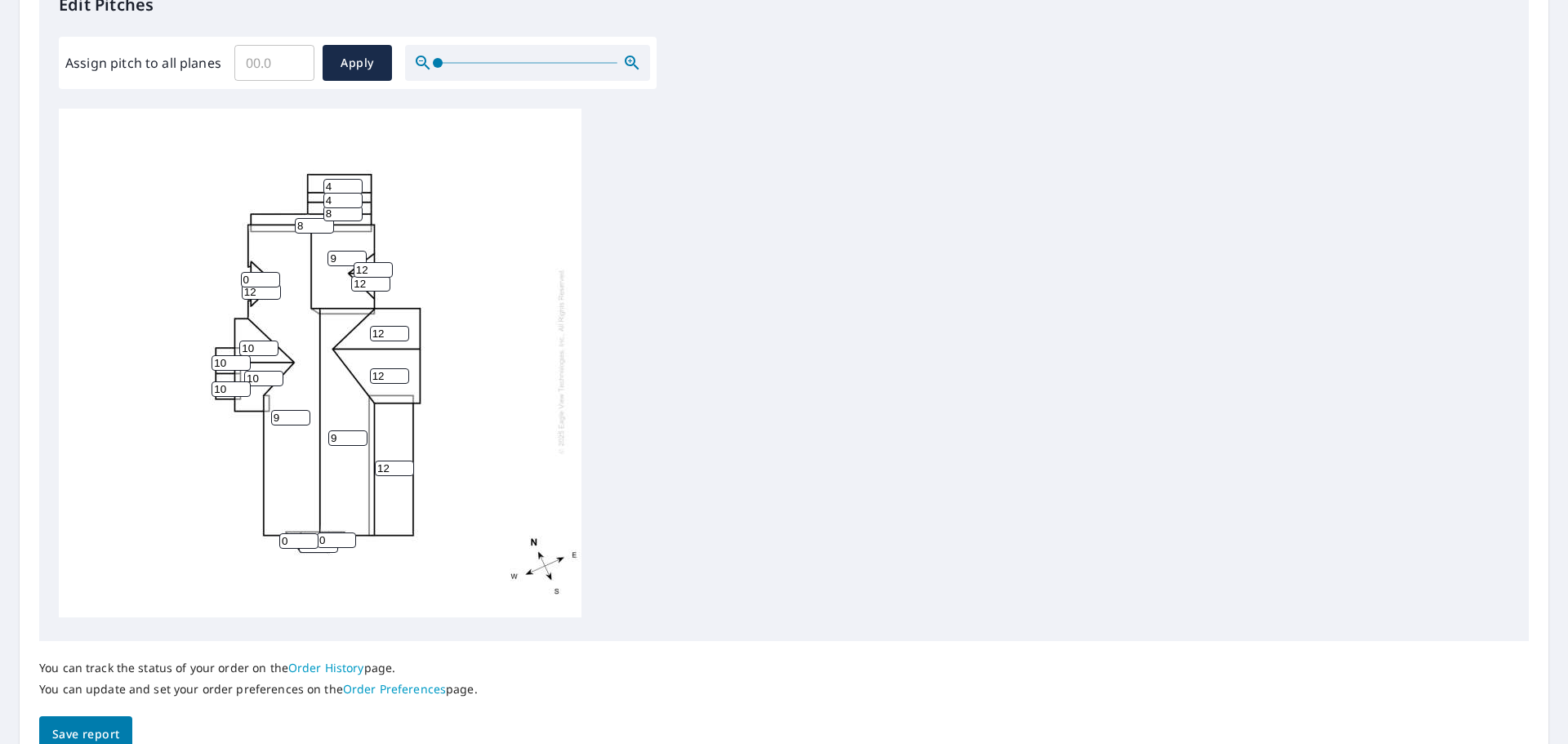
type input "12"
drag, startPoint x: 262, startPoint y: 260, endPoint x: 233, endPoint y: 260, distance: 29.0
click at [233, 260] on div "9 9 12 9 12 12 8 10 10 4 8 10 10 4 0 12 12 0 12 0 0" at bounding box center [320, 361] width 522 height 512
type input "12"
click at [517, 351] on div "9 9 12 9 12 12 8 10 10 4 8 10 10 4 0 12 12 12 12 0 0" at bounding box center [320, 361] width 522 height 512
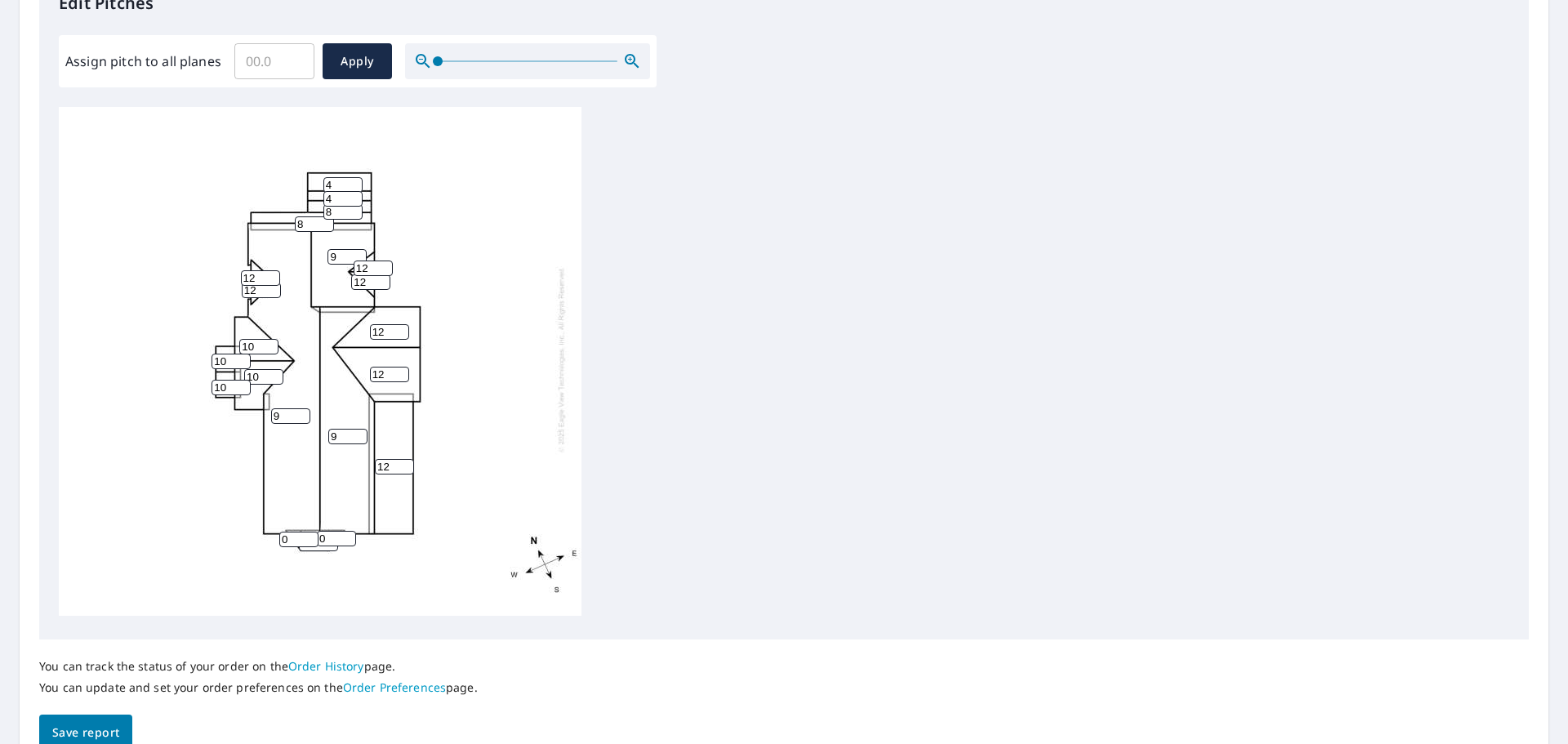
scroll to position [17, 0]
click at [92, 723] on span "Save report" at bounding box center [86, 732] width 67 height 21
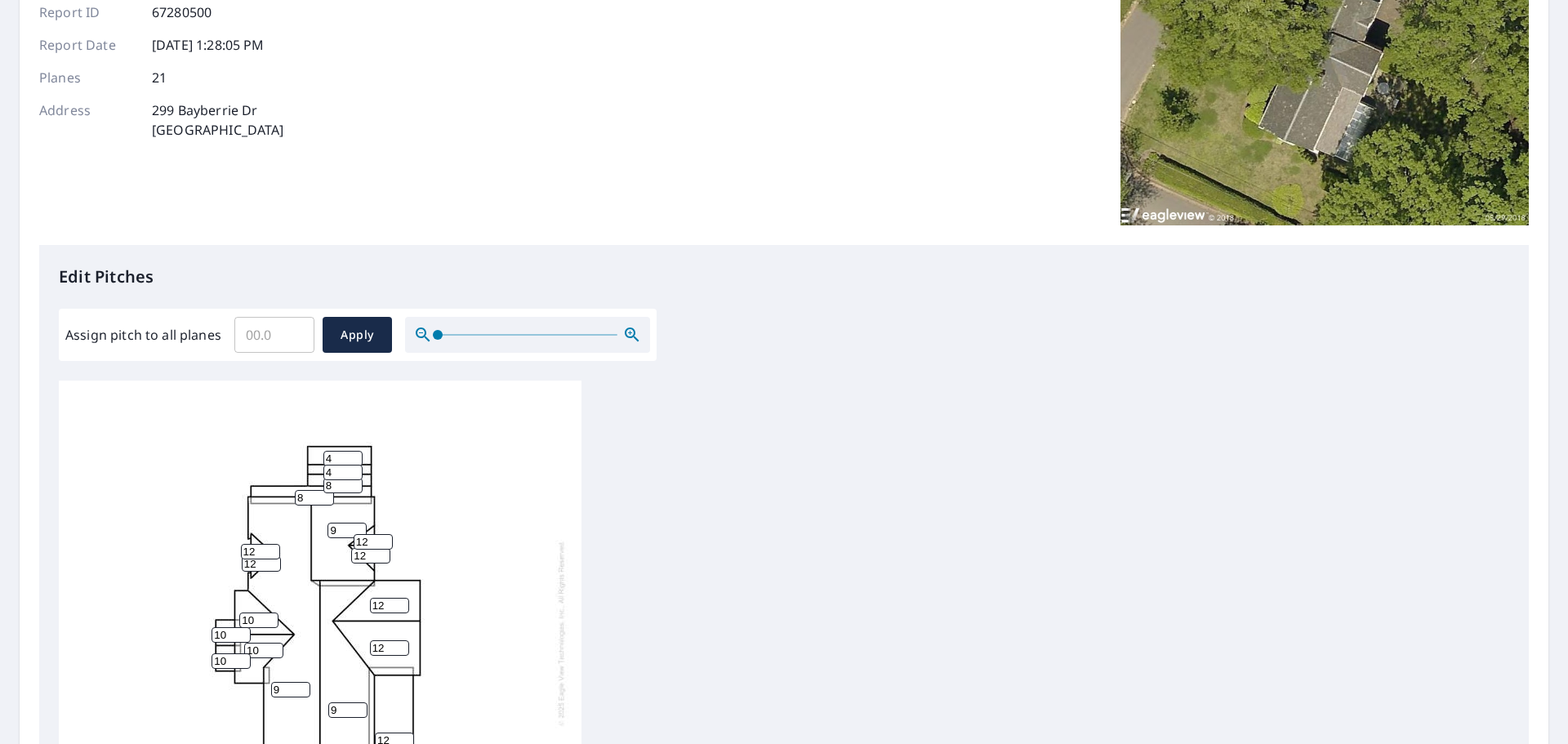
scroll to position [0, 0]
